Goal: Information Seeking & Learning: Learn about a topic

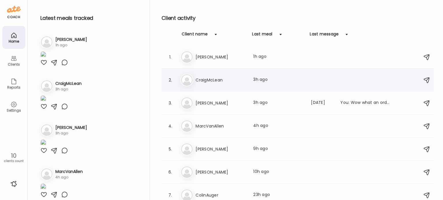
click at [263, 83] on div "Last meal: 3h ago" at bounding box center [278, 80] width 51 height 7
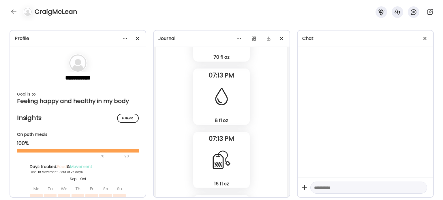
scroll to position [18098, 0]
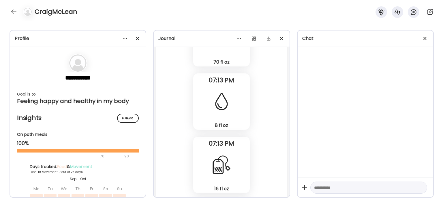
click at [183, 108] on div "Fasting: 14h 23m [DATE] - [DATE] Note not added Questions not answered 07:48 AM…" at bounding box center [221, 7] width 131 height 559
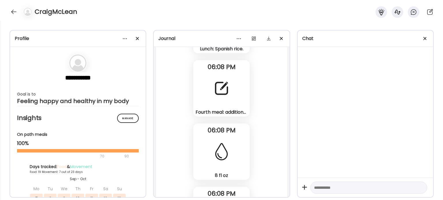
scroll to position [17320, 0]
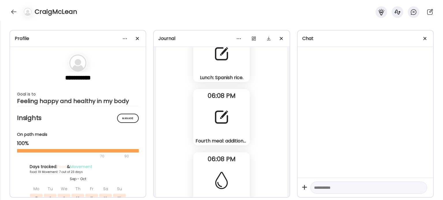
click at [232, 140] on div "Fourth meal: additional protein shake." at bounding box center [221, 141] width 52 height 6
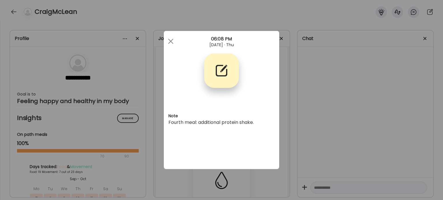
click at [283, 134] on div "Ate Coach Dashboard Wahoo! It’s official Take a moment to set up your Coach Pro…" at bounding box center [221, 100] width 443 height 200
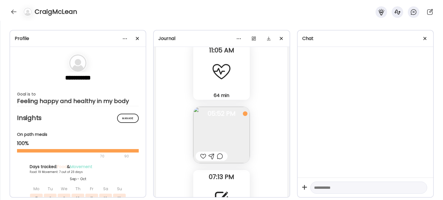
scroll to position [17897, 0]
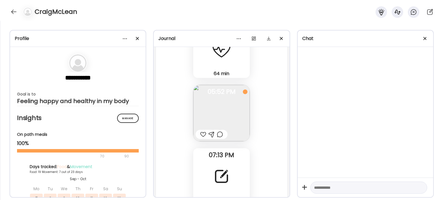
click at [228, 116] on img at bounding box center [221, 113] width 56 height 56
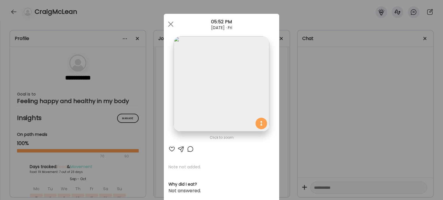
click at [221, 95] on img at bounding box center [220, 83] width 95 height 95
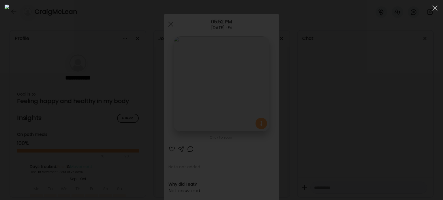
click at [41, 178] on div at bounding box center [221, 100] width 433 height 191
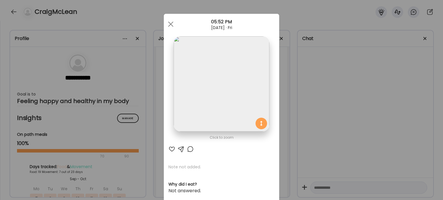
click at [82, 144] on div "Ate Coach Dashboard Wahoo! It’s official Take a moment to set up your Coach Pro…" at bounding box center [221, 100] width 443 height 200
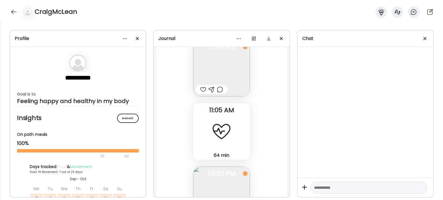
scroll to position [17810, 0]
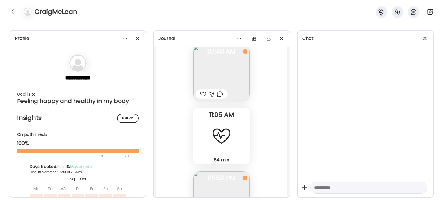
click at [220, 81] on img at bounding box center [221, 73] width 56 height 56
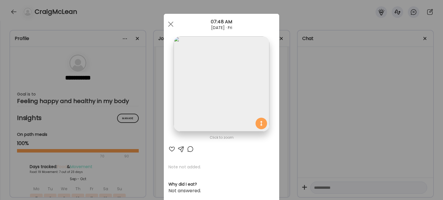
click at [148, 115] on div "Ate Coach Dashboard Wahoo! It’s official Take a moment to set up your Coach Pro…" at bounding box center [221, 100] width 443 height 200
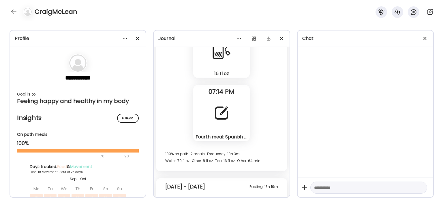
scroll to position [18127, 0]
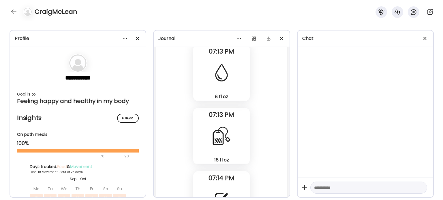
click at [230, 127] on div "16 fl oz Tea" at bounding box center [221, 136] width 56 height 56
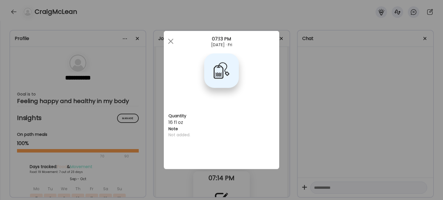
click at [290, 124] on div "Ate Coach Dashboard Wahoo! It’s official Take a moment to set up your Coach Pro…" at bounding box center [221, 100] width 443 height 200
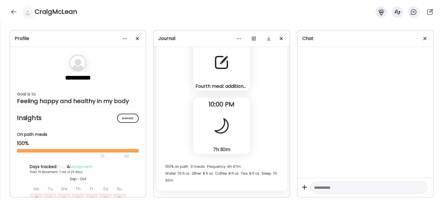
scroll to position [19366, 0]
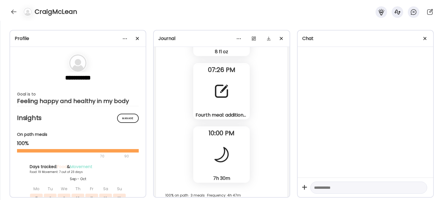
click at [215, 101] on div at bounding box center [221, 91] width 21 height 21
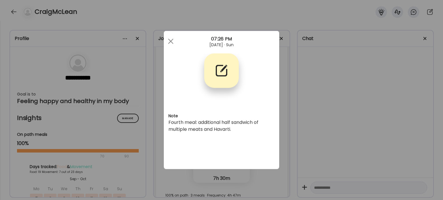
click at [302, 95] on div "Ate Coach Dashboard Wahoo! It’s official Take a moment to set up your Coach Pro…" at bounding box center [221, 100] width 443 height 200
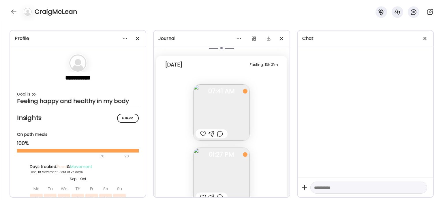
scroll to position [19597, 0]
click at [16, 12] on div at bounding box center [13, 11] width 9 height 9
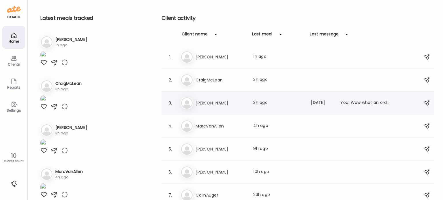
drag, startPoint x: 149, startPoint y: 30, endPoint x: 306, endPoint y: 111, distance: 177.0
click at [306, 111] on div "3. [PERSON_NAME] Last meal: 3h ago Last message: [DATE] You: Wow what an ordeal…" at bounding box center [297, 103] width 272 height 23
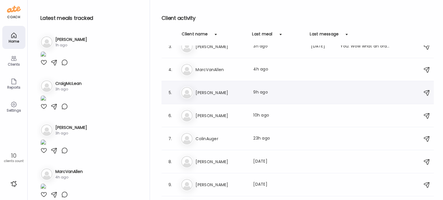
scroll to position [73, 0]
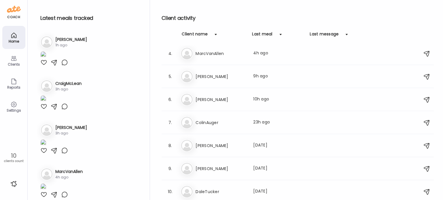
click at [224, 169] on h3 "[PERSON_NAME]" at bounding box center [220, 168] width 51 height 7
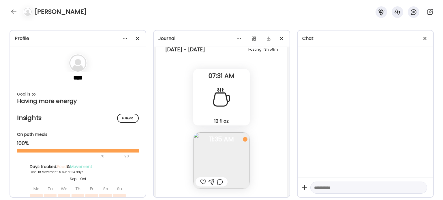
scroll to position [17525, 0]
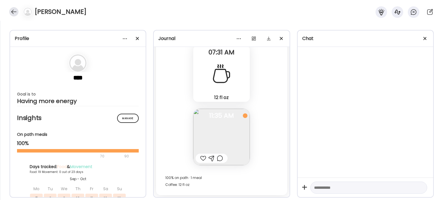
click at [13, 11] on div at bounding box center [13, 11] width 9 height 9
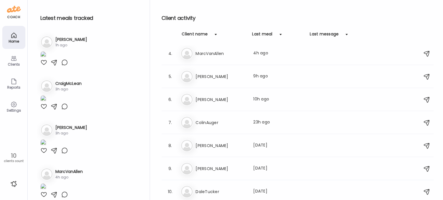
click at [195, 76] on h3 "[PERSON_NAME]" at bounding box center [220, 76] width 51 height 7
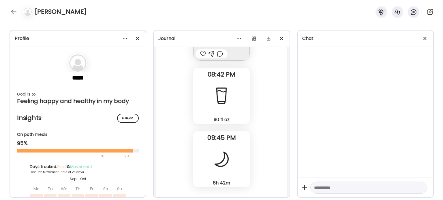
scroll to position [16386, 0]
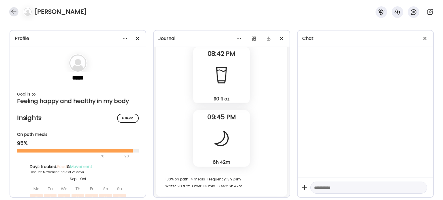
click at [10, 13] on div at bounding box center [13, 11] width 9 height 9
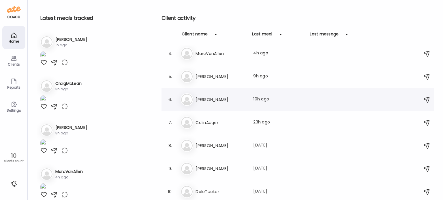
click at [211, 96] on h3 "[PERSON_NAME]" at bounding box center [220, 99] width 51 height 7
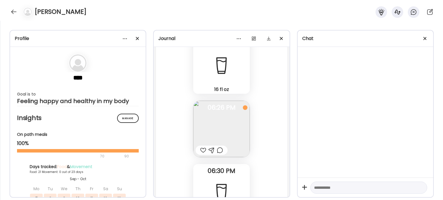
scroll to position [19194, 0]
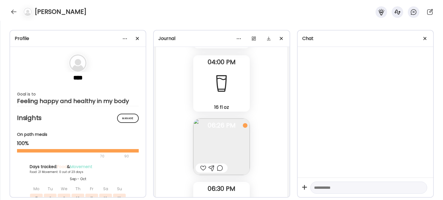
click at [229, 151] on img at bounding box center [221, 147] width 56 height 56
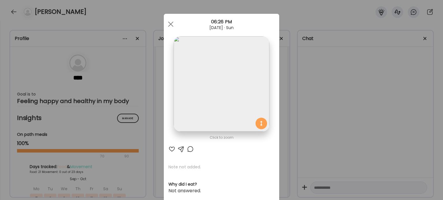
click at [204, 87] on img at bounding box center [220, 83] width 95 height 95
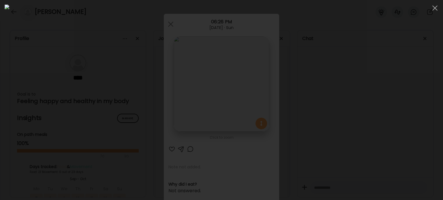
click at [314, 145] on img at bounding box center [221, 100] width 433 height 191
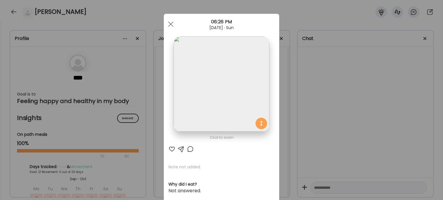
click at [316, 144] on div "Ate Coach Dashboard Wahoo! It’s official Take a moment to set up your Coach Pro…" at bounding box center [221, 100] width 443 height 200
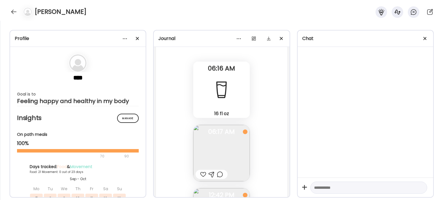
scroll to position [18387, 0]
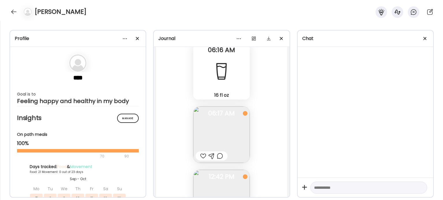
click at [85, 56] on section "**** Goal is to Feeling happy and healthy in my body" at bounding box center [78, 79] width 122 height 51
